Goal: Task Accomplishment & Management: Manage account settings

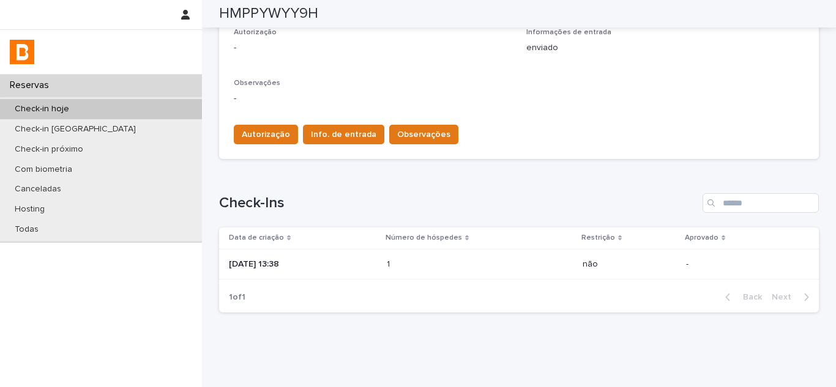
scroll to position [386, 0]
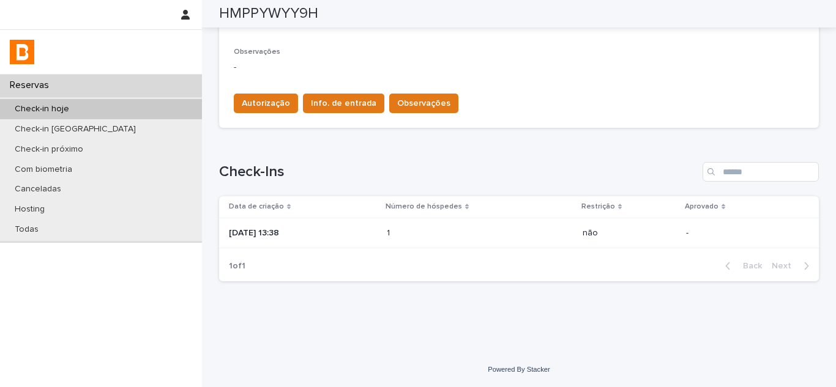
click at [337, 238] on p "[DATE] 13:38" at bounding box center [303, 233] width 148 height 10
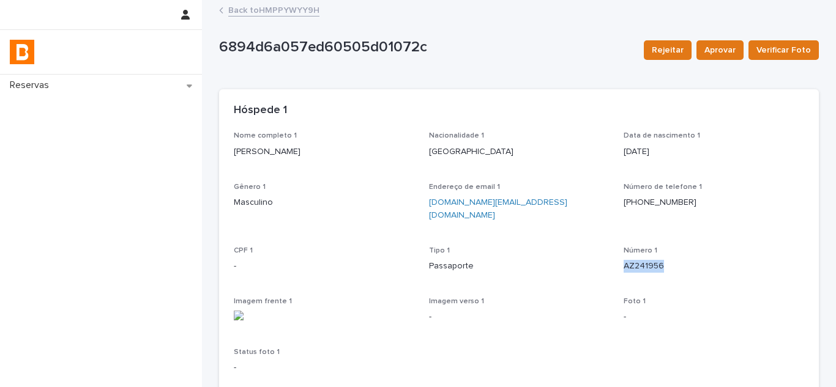
drag, startPoint x: 619, startPoint y: 253, endPoint x: 677, endPoint y: 250, distance: 57.6
click at [677, 260] on p "AZ241956" at bounding box center [714, 266] width 181 height 13
copy p "AZ241956"
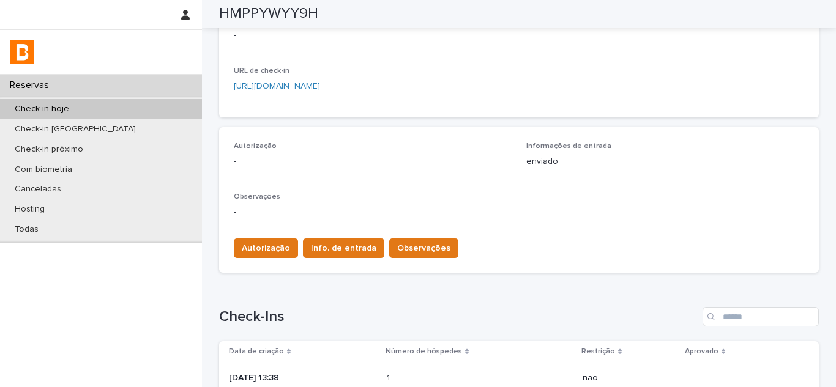
scroll to position [226, 0]
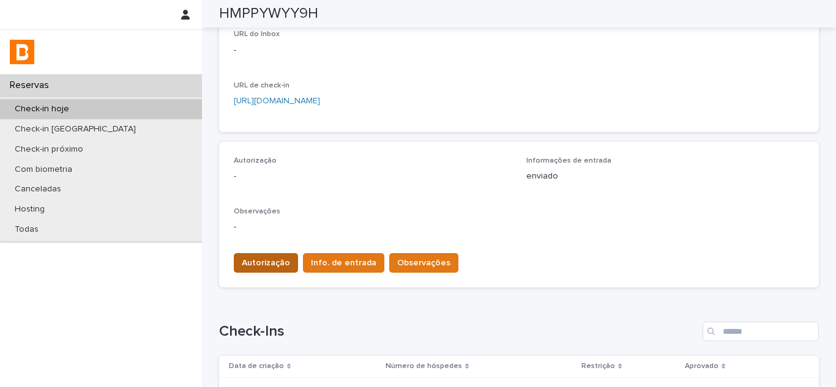
click at [247, 267] on span "Autorização" at bounding box center [266, 263] width 48 height 12
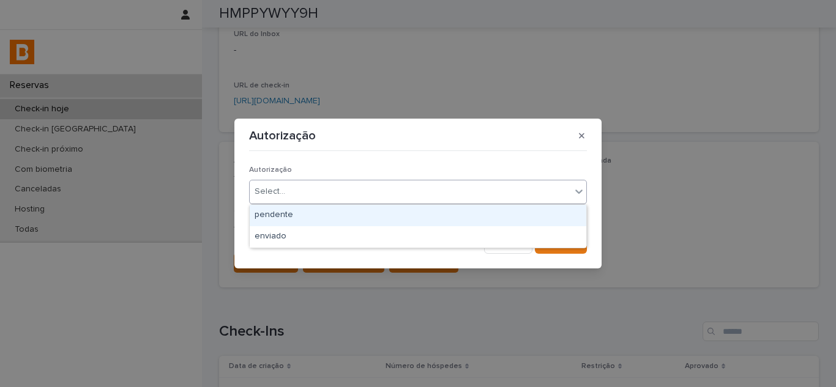
click at [274, 192] on div "Select..." at bounding box center [270, 191] width 31 height 13
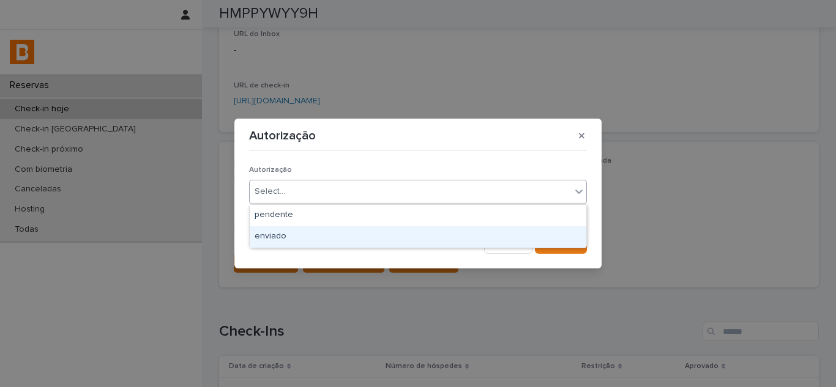
click at [295, 239] on div "enviado" at bounding box center [418, 236] width 337 height 21
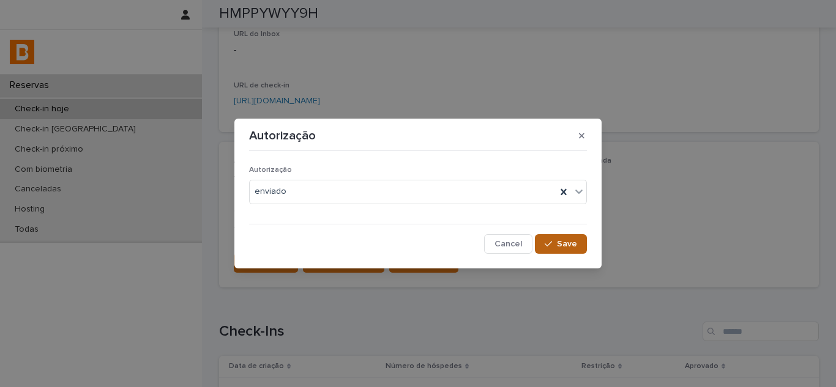
click at [550, 240] on icon "button" at bounding box center [548, 244] width 7 height 9
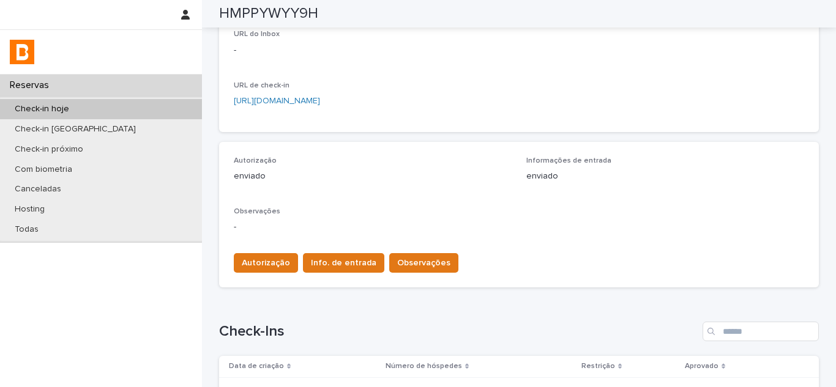
click at [417, 263] on span "Observações" at bounding box center [423, 263] width 53 height 12
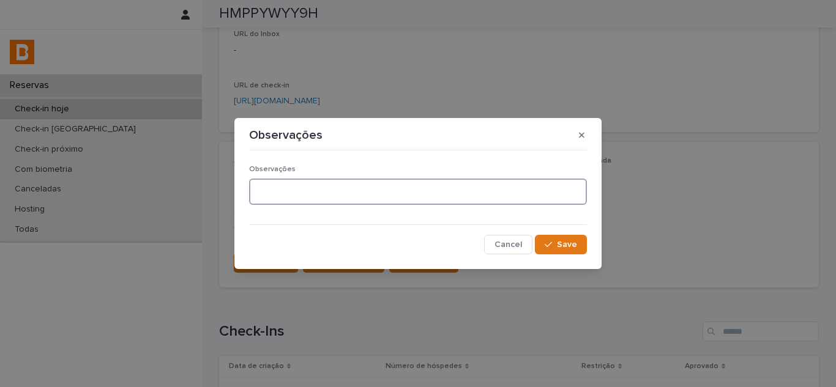
click at [383, 196] on textarea at bounding box center [418, 192] width 338 height 26
click at [408, 197] on textarea at bounding box center [418, 192] width 338 height 26
type textarea "*"
paste textarea "**********"
click at [323, 189] on textarea "**********" at bounding box center [418, 192] width 338 height 26
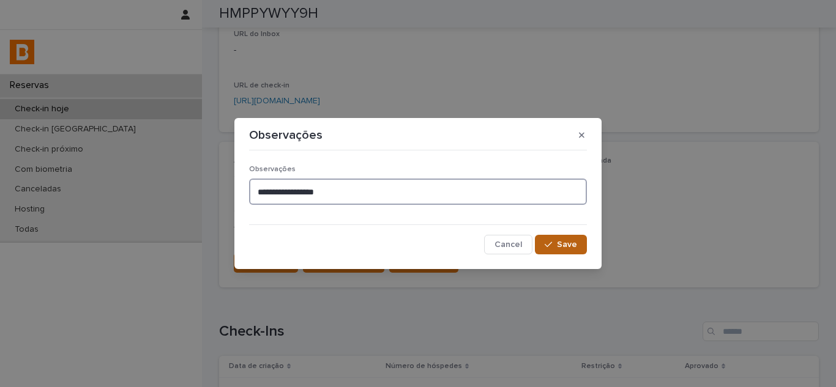
type textarea "**********"
click at [558, 239] on button "Save" at bounding box center [561, 245] width 52 height 20
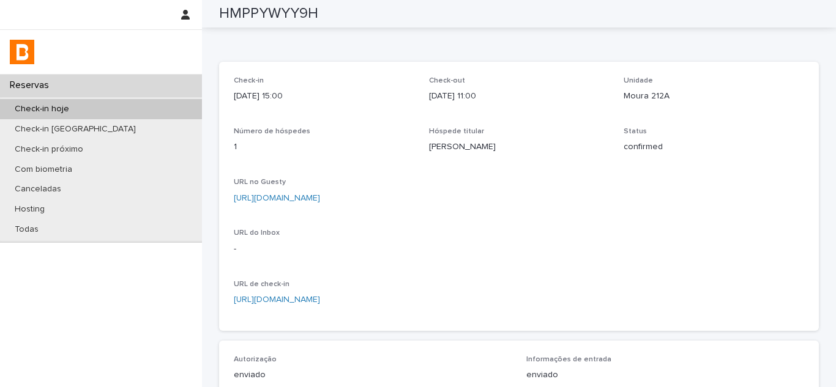
scroll to position [0, 0]
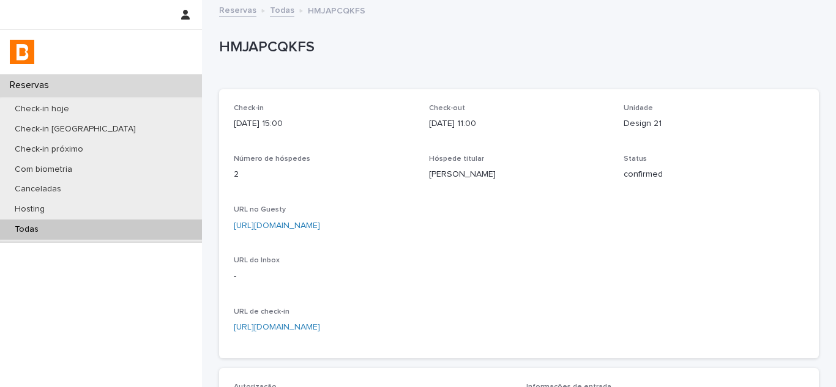
click at [320, 228] on link "[URL][DOMAIN_NAME]" at bounding box center [277, 226] width 86 height 9
click at [317, 148] on div "Check-in [DATE] 15:00 Check-out [DATE] 11:00 Unidade Design 21 Número de hósped…" at bounding box center [519, 224] width 570 height 240
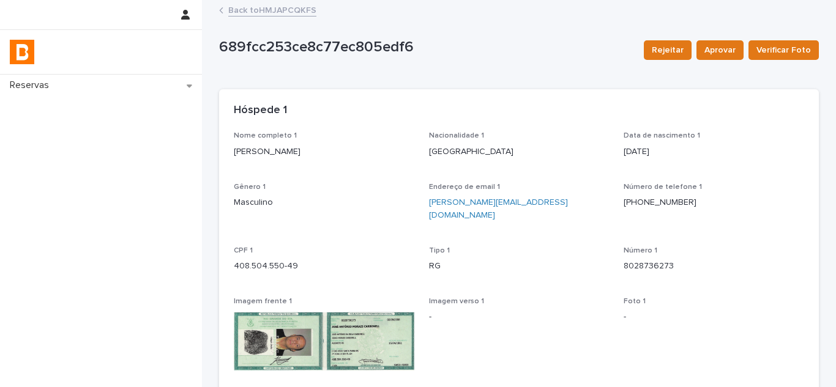
drag, startPoint x: 326, startPoint y: 153, endPoint x: 222, endPoint y: 147, distance: 104.2
click at [222, 147] on div "Nome completo 1 [PERSON_NAME] Nacionalidade 1 [GEOGRAPHIC_DATA] Data [PERSON_NA…" at bounding box center [519, 289] width 600 height 315
copy p "[PERSON_NAME]"
copy p "408.504.550-49"
drag, startPoint x: 289, startPoint y: 252, endPoint x: 212, endPoint y: 258, distance: 77.4
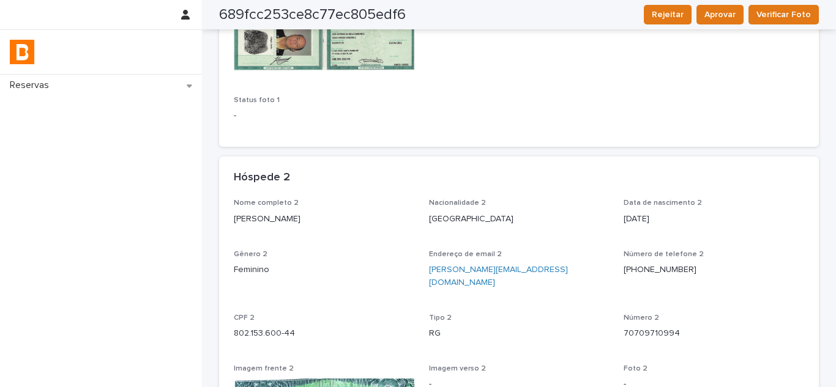
scroll to position [306, 0]
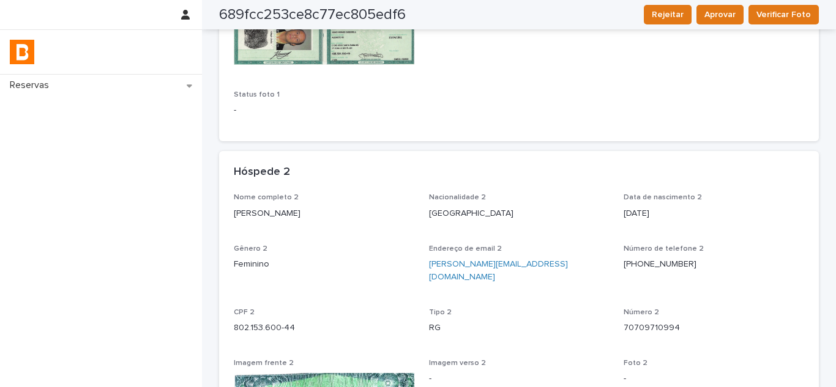
copy p "[PERSON_NAME]"
drag, startPoint x: 298, startPoint y: 203, endPoint x: 223, endPoint y: 200, distance: 74.8
copy p "802.153.600-44"
drag, startPoint x: 291, startPoint y: 301, endPoint x: 226, endPoint y: 306, distance: 64.5
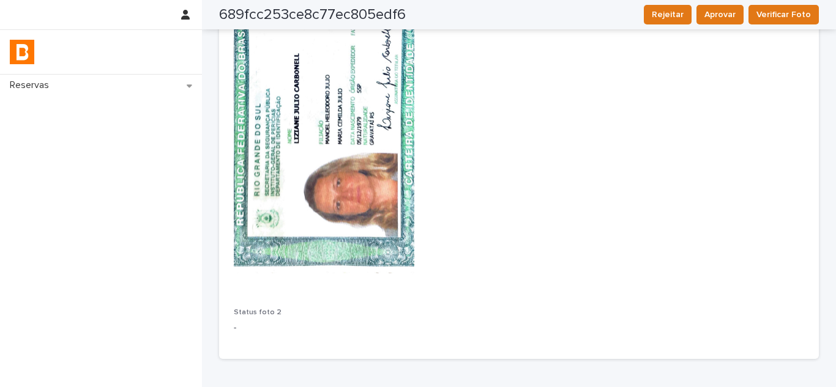
scroll to position [1036, 0]
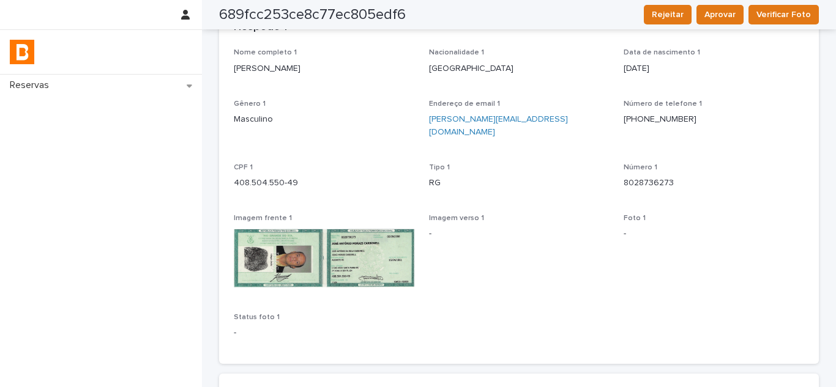
scroll to position [75, 0]
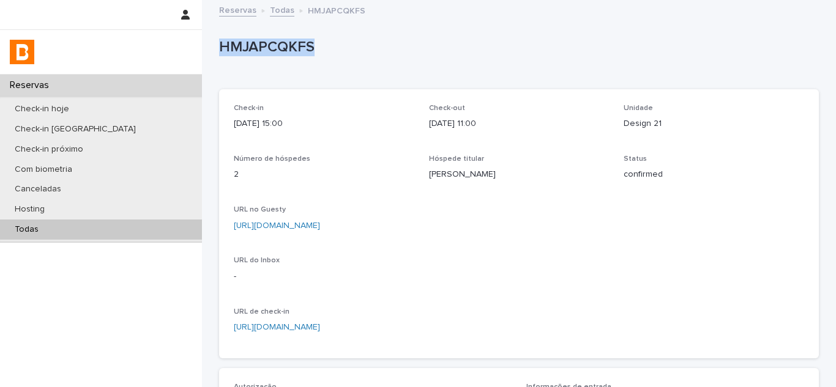
copy p "HMJAPCQKFS"
drag, startPoint x: 318, startPoint y: 46, endPoint x: 219, endPoint y: 47, distance: 99.2
click at [219, 47] on p "HMJAPCQKFS" at bounding box center [516, 48] width 595 height 18
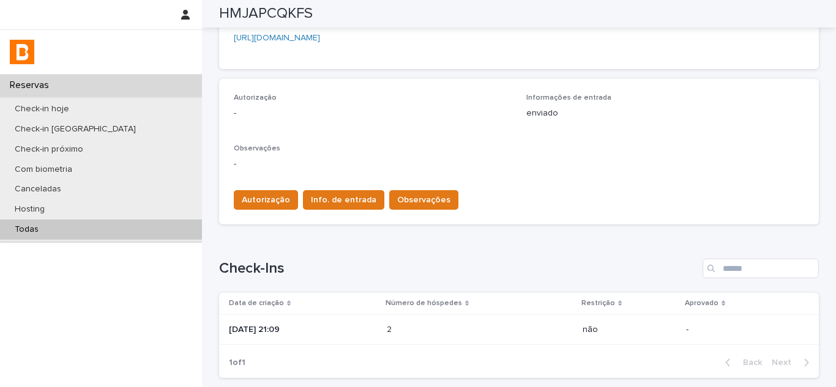
scroll to position [288, 0]
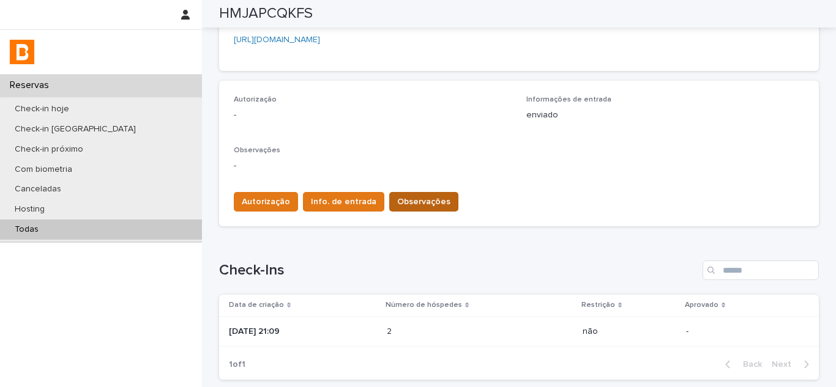
click at [397, 201] on span "Observações" at bounding box center [423, 202] width 53 height 12
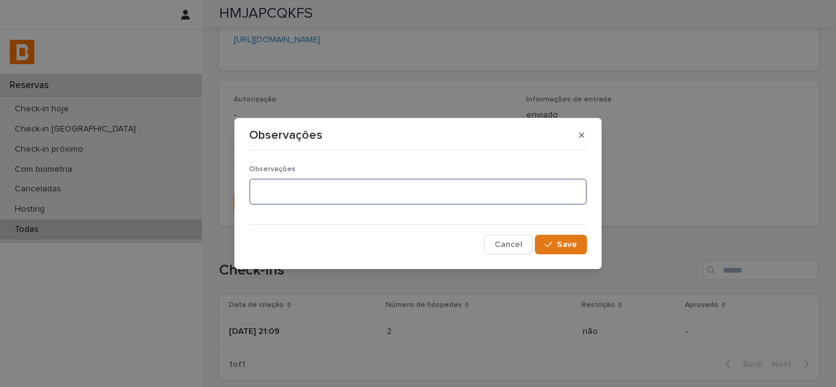
click at [318, 196] on textarea at bounding box center [418, 192] width 338 height 26
paste textarea "********"
type textarea "**********"
click at [555, 248] on div "button" at bounding box center [551, 245] width 12 height 9
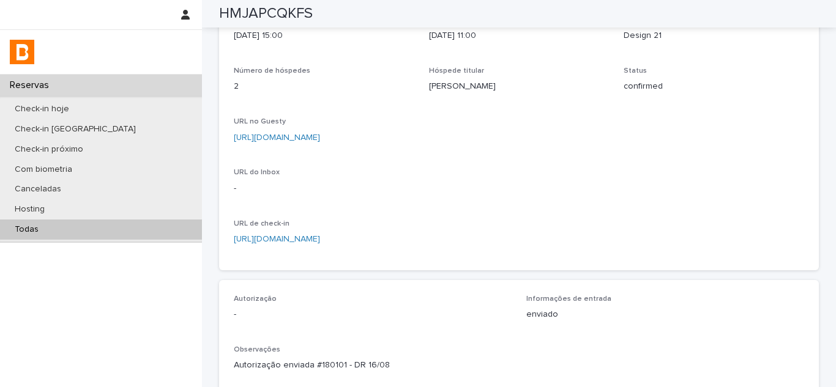
scroll to position [0, 0]
